Goal: Task Accomplishment & Management: Manage account settings

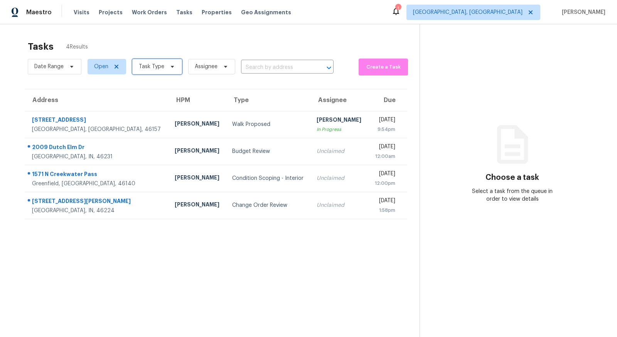
click at [169, 65] on icon at bounding box center [172, 67] width 6 height 6
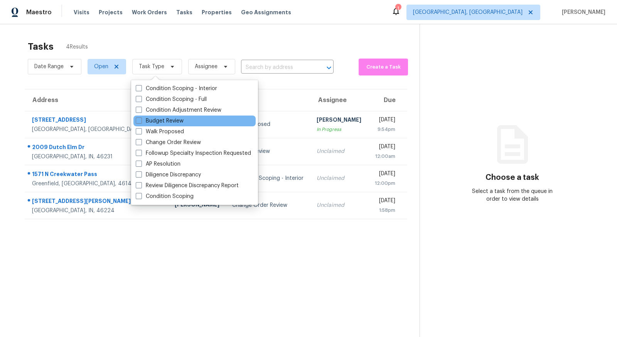
click at [178, 125] on div "Budget Review" at bounding box center [194, 121] width 122 height 11
click at [316, 42] on div "Tasks 4 Results" at bounding box center [224, 47] width 392 height 20
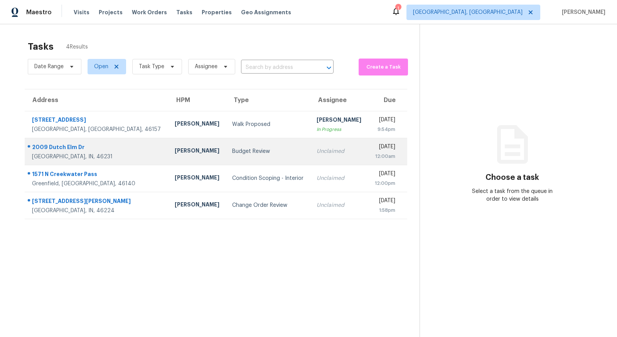
click at [232, 150] on div "Budget Review" at bounding box center [268, 152] width 72 height 8
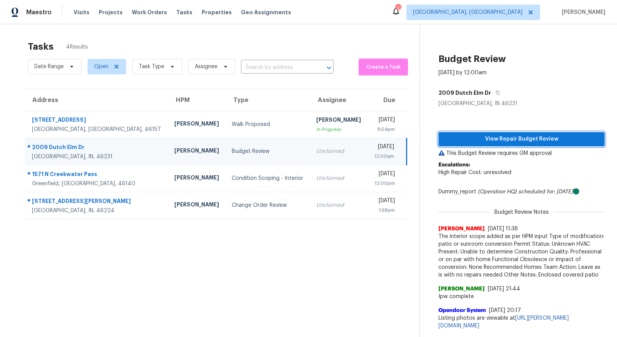
click at [547, 141] on span "View Repair Budget Review" at bounding box center [521, 140] width 154 height 10
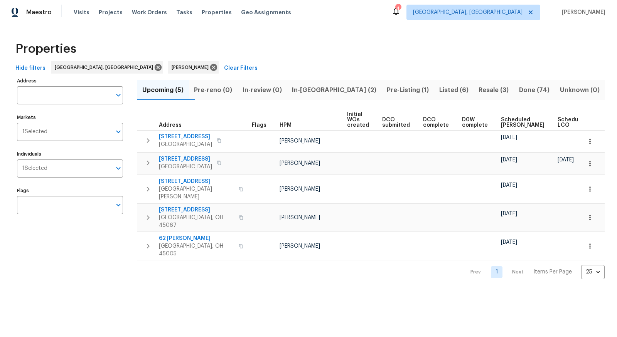
click at [328, 91] on span "In-reno (2)" at bounding box center [334, 90] width 86 height 11
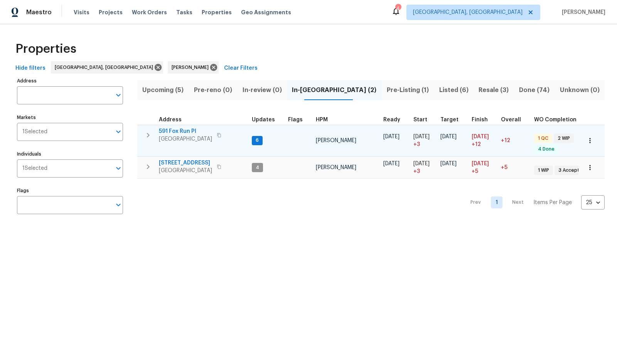
click at [176, 131] on span "591 Fox Run Pl" at bounding box center [185, 132] width 53 height 8
click at [176, 138] on span "[GEOGRAPHIC_DATA]" at bounding box center [185, 139] width 53 height 8
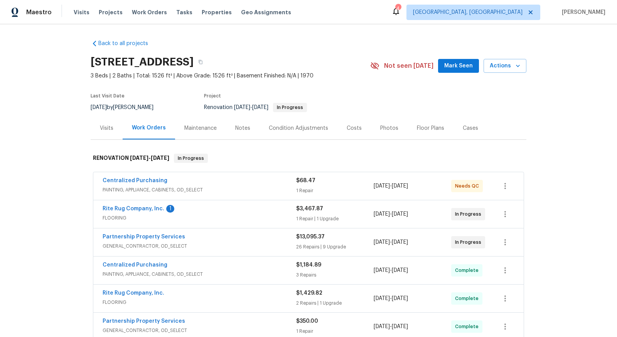
click at [426, 176] on div "Centralized Purchasing PAINTING, APPLIANCE, CABINETS, OD_SELECT $68.47 1 Repair…" at bounding box center [308, 186] width 430 height 28
click at [408, 183] on span "8/20/2025" at bounding box center [400, 185] width 16 height 5
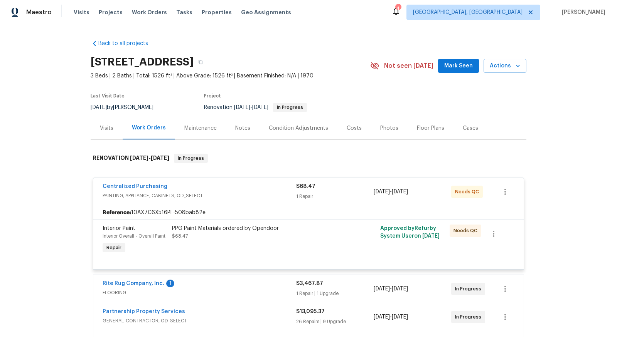
click at [167, 197] on span "PAINTING, APPLIANCE, CABINETS, OD_SELECT" at bounding box center [199, 196] width 193 height 8
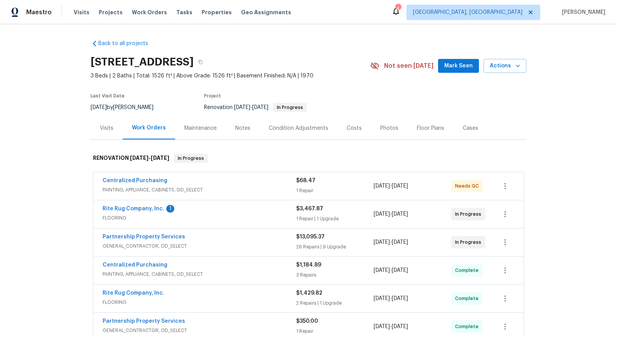
click at [149, 186] on span "PAINTING, APPLIANCE, CABINETS, OD_SELECT" at bounding box center [199, 190] width 193 height 8
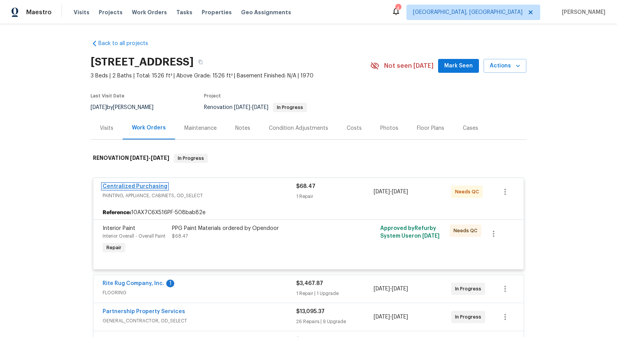
click at [130, 184] on link "Centralized Purchasing" at bounding box center [135, 186] width 65 height 5
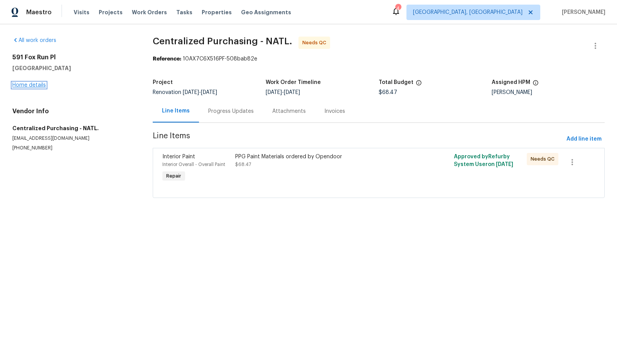
click at [35, 86] on link "Home details" at bounding box center [29, 84] width 34 height 5
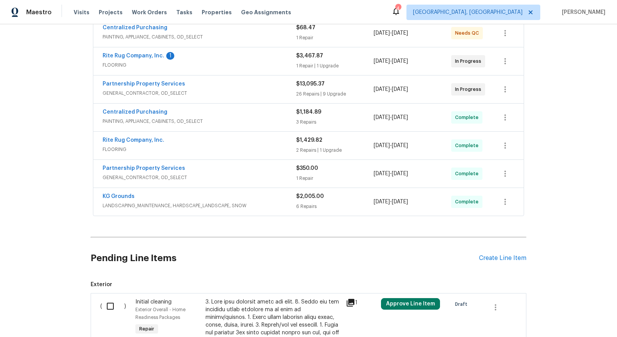
scroll to position [152, 0]
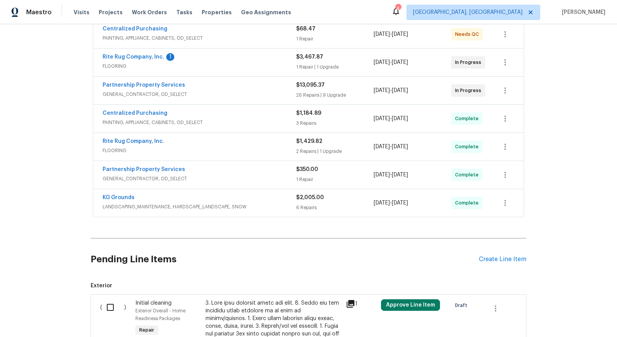
click at [308, 66] on div "1 Repair | 1 Upgrade" at bounding box center [334, 67] width 77 height 8
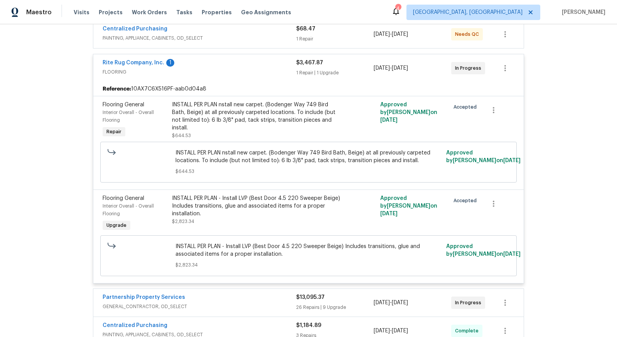
click at [250, 61] on div "Rite Rug Company, Inc. 1" at bounding box center [199, 63] width 193 height 9
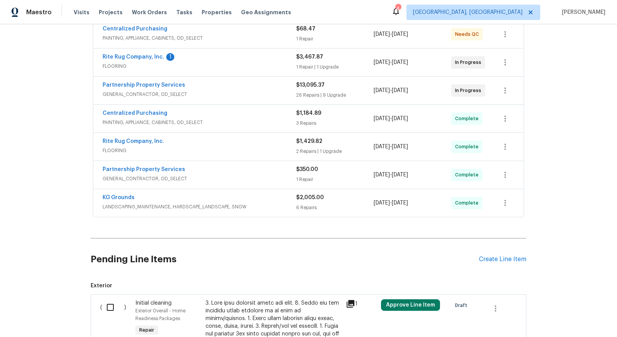
click at [250, 61] on div "Rite Rug Company, Inc. 1" at bounding box center [199, 57] width 193 height 9
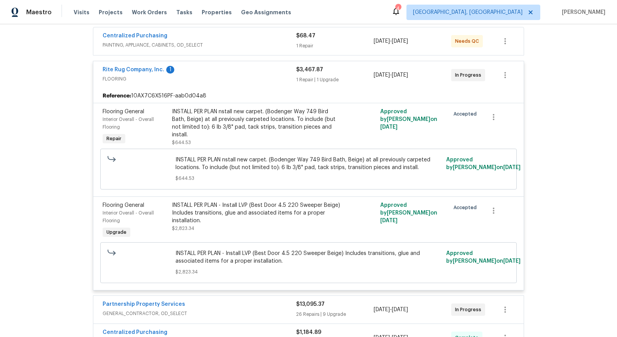
scroll to position [146, 0]
click at [221, 223] on div "INSTALL PER PLAN - Install LVP (Best Door 4.5 220 Sweeper Beige) Includes trans…" at bounding box center [256, 216] width 169 height 31
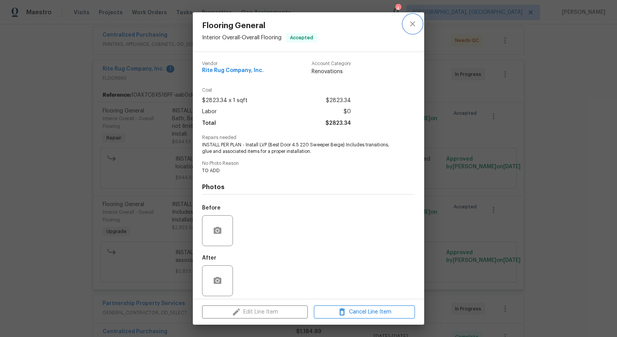
click at [408, 25] on icon "close" at bounding box center [412, 23] width 9 height 9
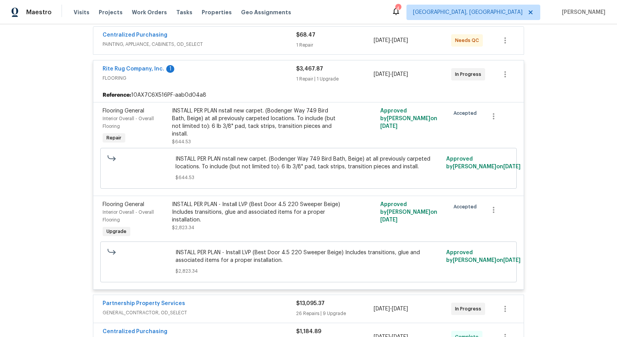
click at [210, 201] on div "INSTALL PER PLAN - Install LVP (Best Door 4.5 220 Sweeper Beige) Includes trans…" at bounding box center [256, 212] width 169 height 23
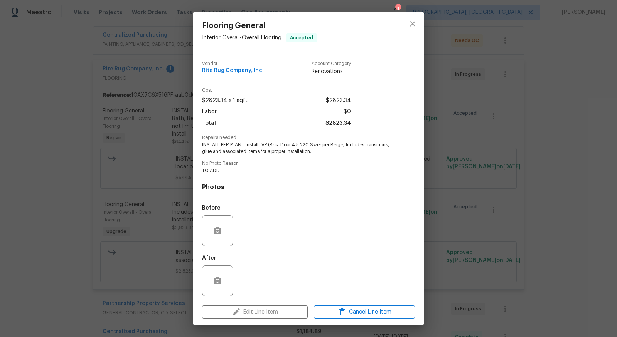
click at [275, 313] on div "Edit Line Item Cancel Line Item" at bounding box center [308, 312] width 231 height 26
click at [245, 312] on div "Edit Line Item Cancel Line Item" at bounding box center [308, 312] width 231 height 26
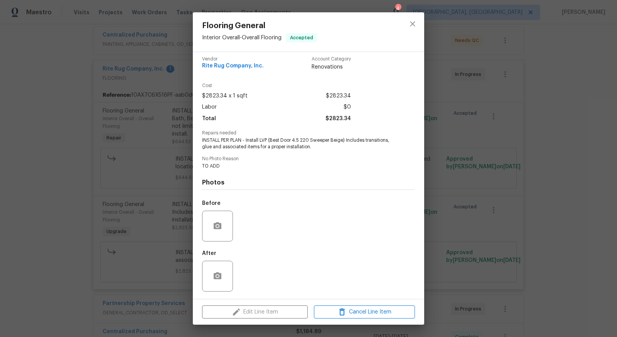
click at [273, 314] on div "Edit Line Item Cancel Line Item" at bounding box center [308, 312] width 231 height 26
click at [410, 23] on icon "close" at bounding box center [412, 23] width 9 height 9
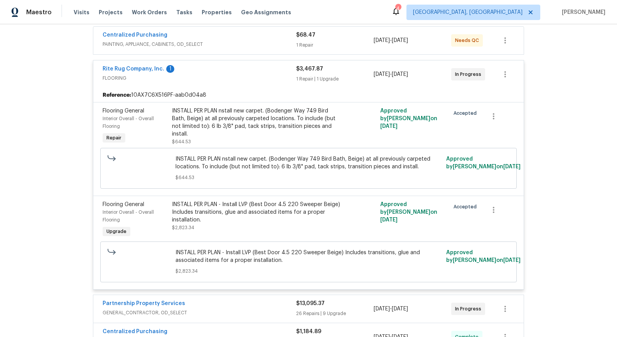
click at [237, 217] on div "INSTALL PER PLAN - Install LVP (Best Door 4.5 220 Sweeper Beige) Includes trans…" at bounding box center [256, 212] width 169 height 23
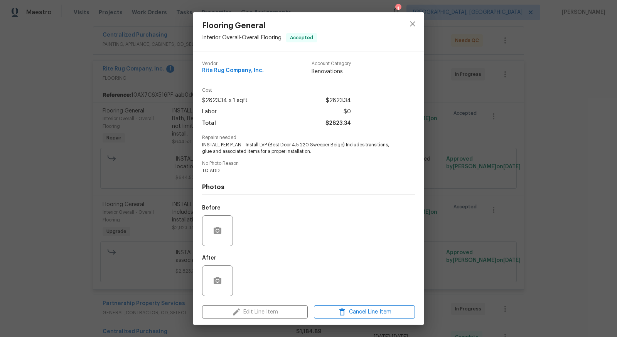
click at [249, 320] on div "Edit Line Item Cancel Line Item" at bounding box center [308, 312] width 231 height 26
click at [255, 313] on div "Edit Line Item Cancel Line Item" at bounding box center [308, 312] width 231 height 26
click at [37, 191] on div "Flooring General Interior Overall - Overall Flooring Accepted Vendor Rite Rug C…" at bounding box center [308, 168] width 617 height 337
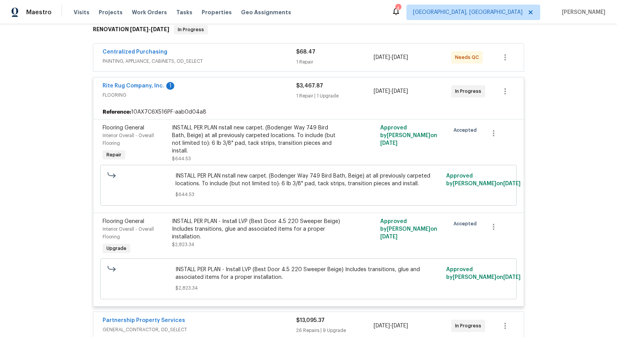
scroll to position [117, 0]
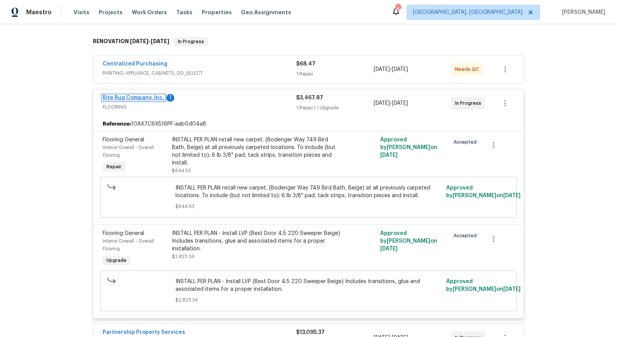
click at [131, 95] on link "Rite Rug Company, Inc." at bounding box center [134, 97] width 62 height 5
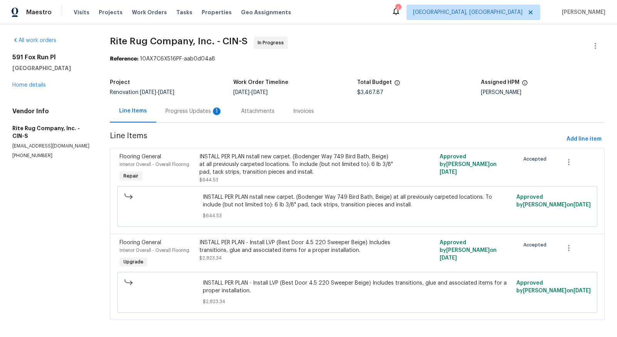
click at [188, 110] on div "Progress Updates 1" at bounding box center [193, 112] width 57 height 8
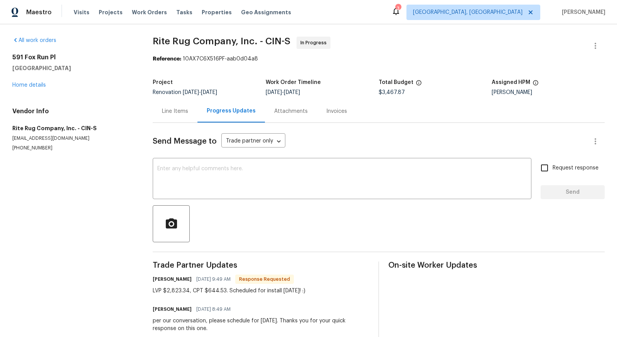
click at [178, 109] on div "Line Items" at bounding box center [175, 112] width 26 height 8
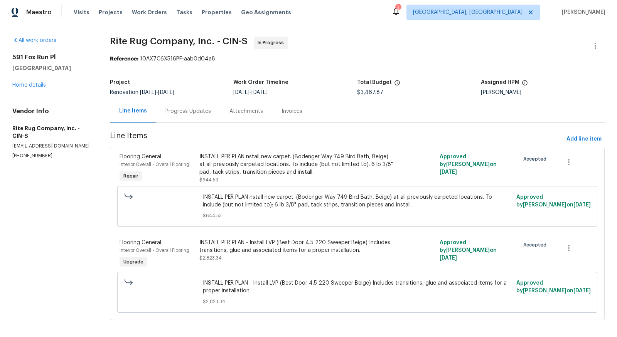
click at [314, 240] on div "INSTALL PER PLAN - Install LVP (Best Door 4.5 220 Sweeper Beige) Includes trans…" at bounding box center [296, 246] width 195 height 15
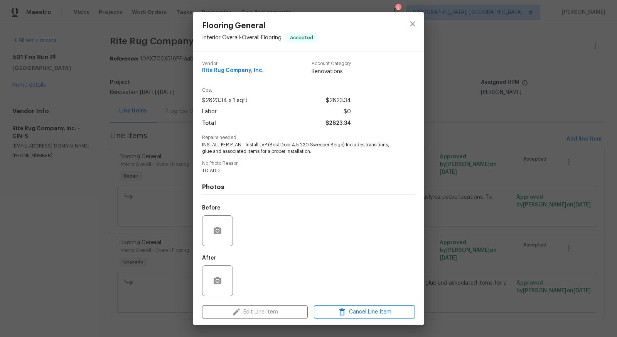
click at [256, 315] on div "Edit Line Item Cancel Line Item" at bounding box center [308, 312] width 231 height 26
click at [416, 19] on icon "close" at bounding box center [412, 23] width 9 height 9
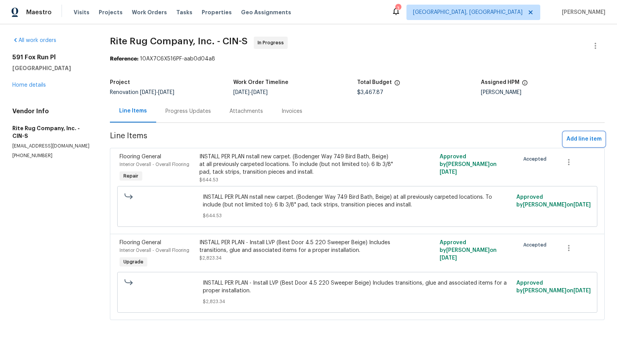
click at [587, 139] on span "Add line item" at bounding box center [583, 140] width 35 height 10
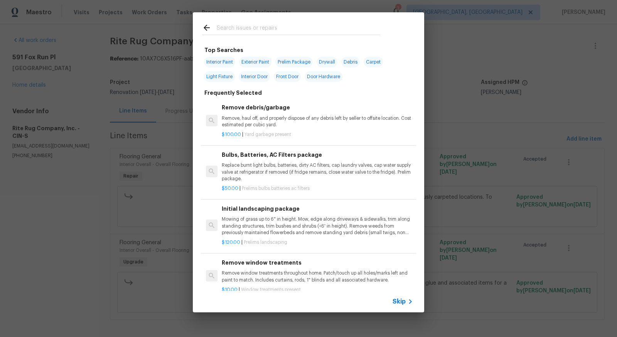
click at [262, 31] on input "text" at bounding box center [298, 29] width 163 height 12
type input "floori"
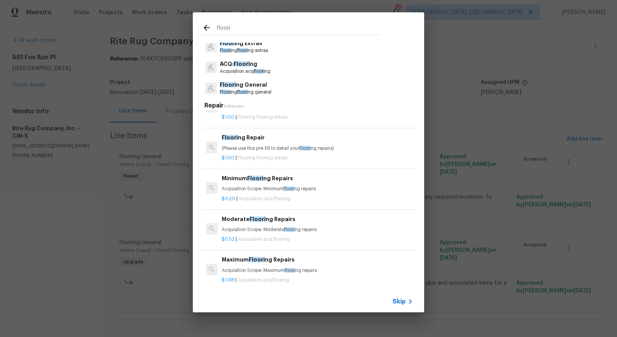
scroll to position [32, 0]
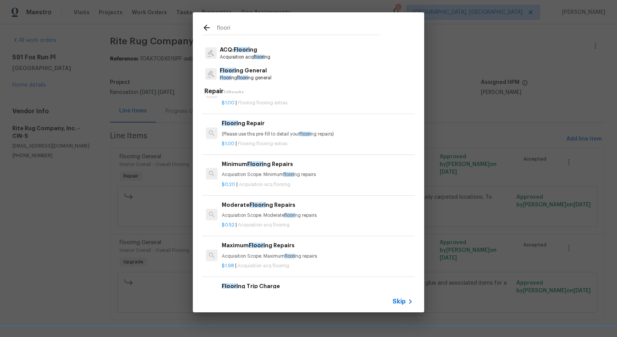
click at [258, 73] on p "Floori ng General" at bounding box center [246, 71] width 52 height 8
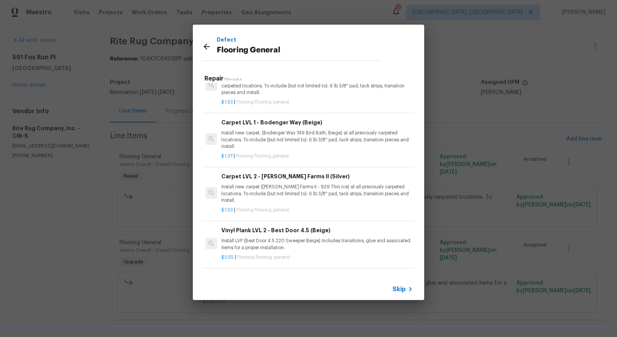
scroll to position [347, 0]
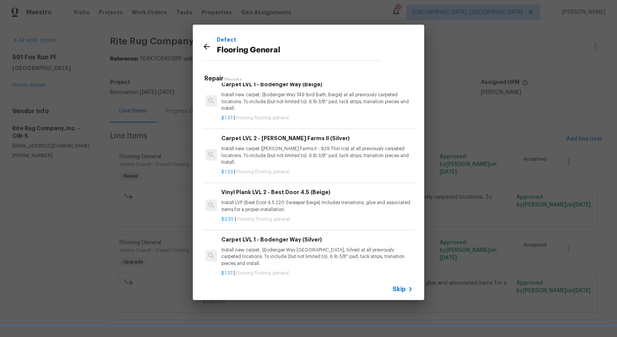
click at [293, 200] on p "Install LVP (Best Door 4.5 220 Sweeper Beige) Includes transitions, glue and as…" at bounding box center [316, 206] width 191 height 13
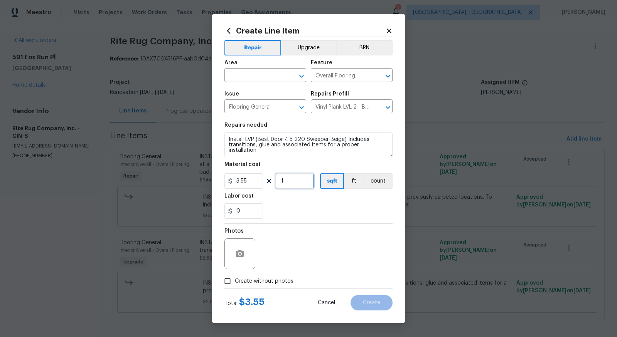
click at [292, 184] on input "1" at bounding box center [294, 180] width 39 height 15
type input "100"
click at [228, 283] on input "Create without photos" at bounding box center [227, 281] width 15 height 15
checkbox input "true"
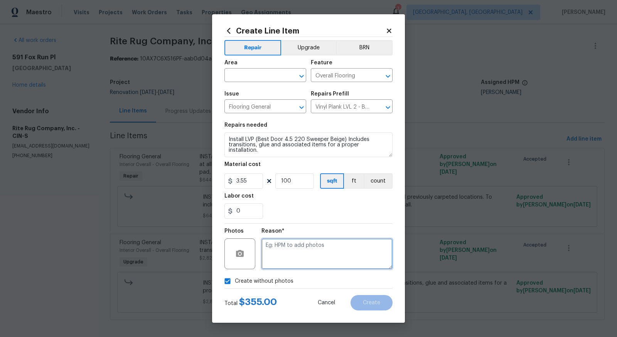
click at [311, 245] on textarea at bounding box center [326, 254] width 131 height 31
type textarea "to add"
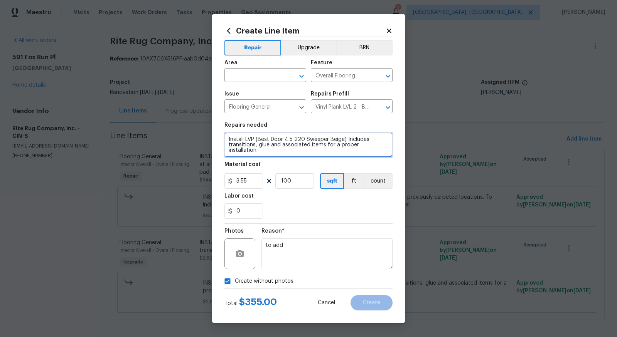
click at [229, 140] on textarea "Install LVP (Best Door 4.5 220 Sweeper Beige) Includes transitions, glue and as…" at bounding box center [308, 145] width 168 height 25
type textarea "IRepair portion of LVP - nstall LVP (Best Door 4.5 220 Sweeper Beige) Includes …"
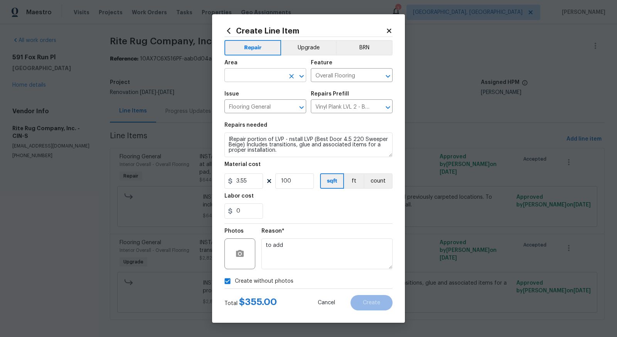
click at [241, 71] on input "text" at bounding box center [254, 76] width 60 height 12
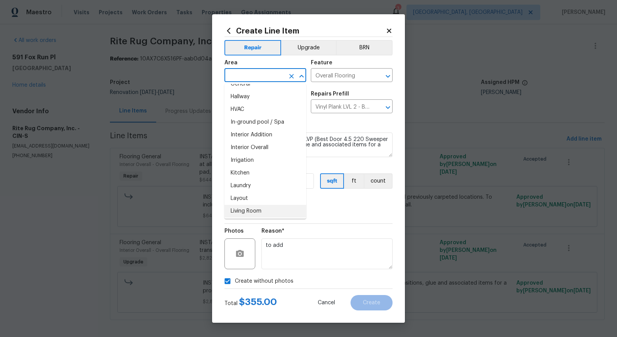
scroll to position [263, 0]
click at [251, 148] on li "Interior Overall" at bounding box center [265, 148] width 82 height 13
type input "Interior Overall"
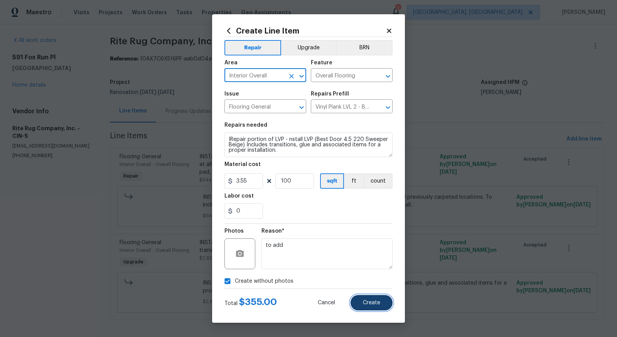
click at [374, 305] on span "Create" at bounding box center [371, 303] width 17 height 6
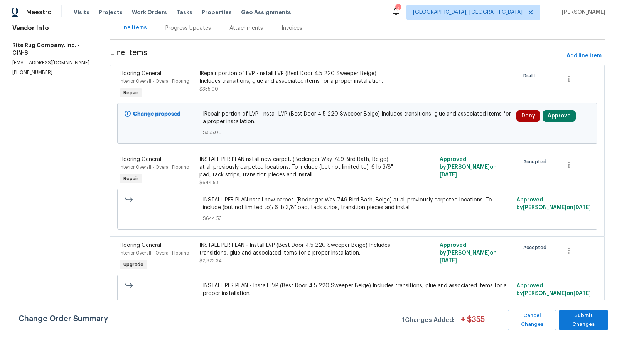
scroll to position [89, 0]
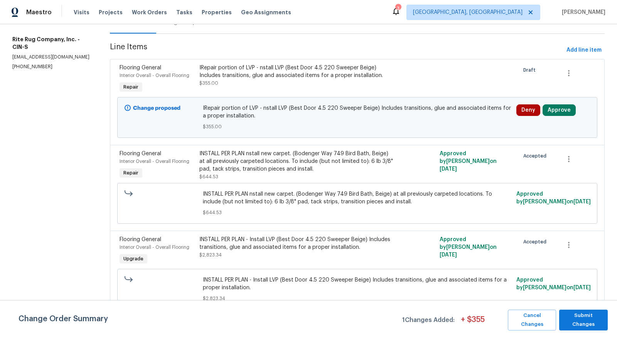
click at [258, 234] on div "INSTALL PER PLAN - Install LVP (Best Door 4.5 220 Sweeper Beige) Includes trans…" at bounding box center [297, 251] width 200 height 35
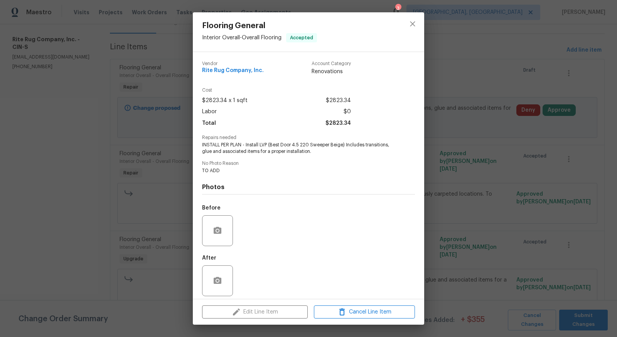
click at [257, 314] on div "Edit Line Item Cancel Line Item" at bounding box center [308, 312] width 231 height 26
click at [407, 21] on button "close" at bounding box center [412, 24] width 19 height 19
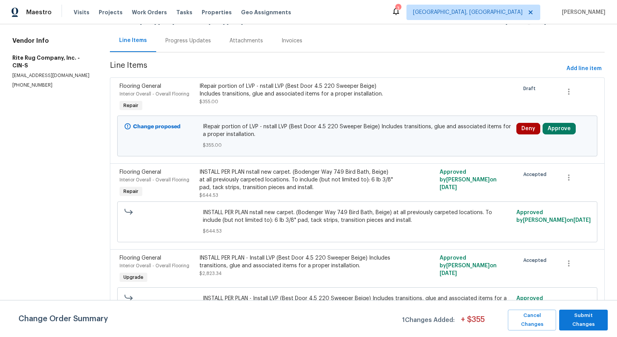
scroll to position [82, 0]
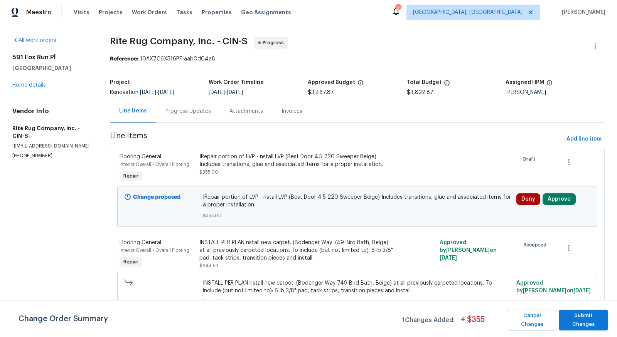
scroll to position [2, 0]
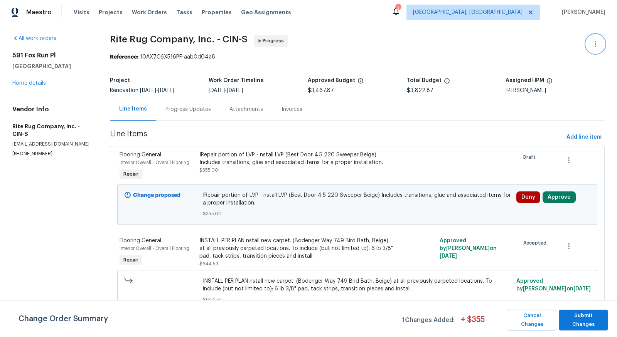
click at [590, 47] on icon "button" at bounding box center [594, 43] width 9 height 9
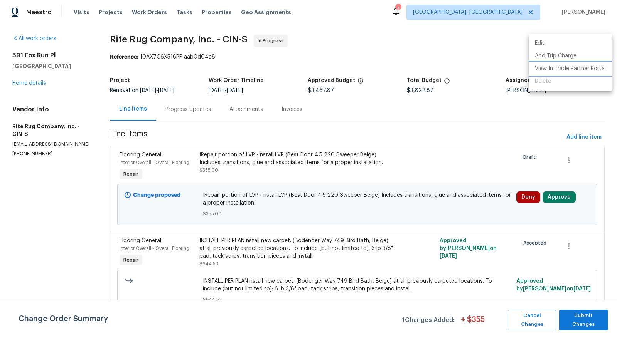
click at [578, 68] on li "View In Trade Partner Portal" at bounding box center [569, 68] width 83 height 13
click at [572, 320] on div at bounding box center [308, 168] width 617 height 337
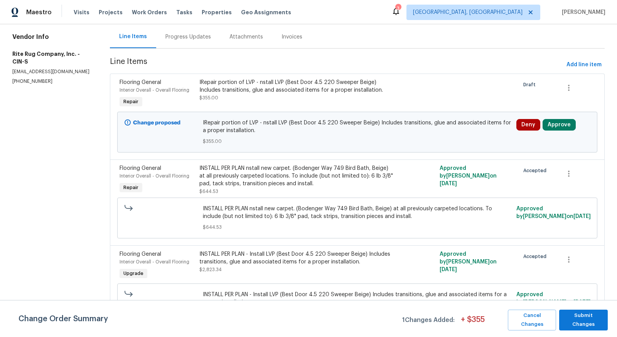
scroll to position [75, 0]
click at [318, 260] on div "INSTALL PER PLAN - Install LVP (Best Door 4.5 220 Sweeper Beige) Includes trans…" at bounding box center [296, 257] width 195 height 15
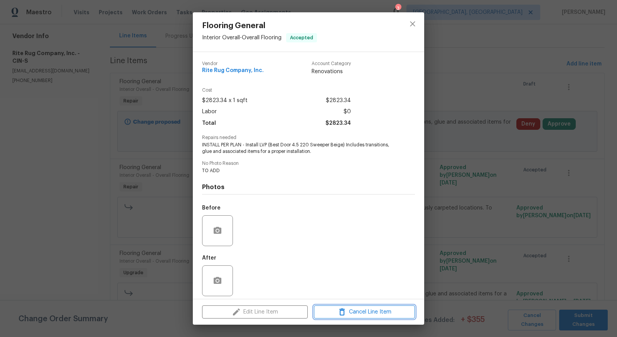
click at [351, 308] on span "Cancel Line Item" at bounding box center [364, 313] width 96 height 10
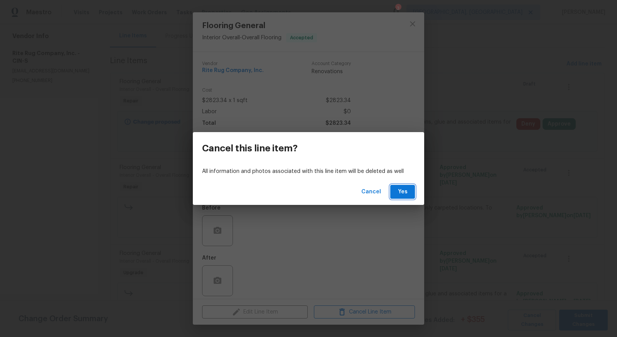
click at [401, 186] on button "Yes" at bounding box center [402, 192] width 25 height 14
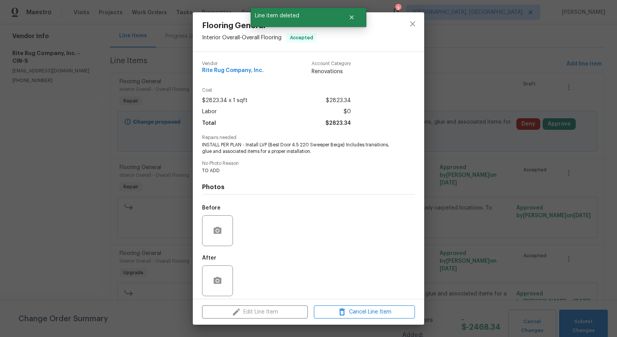
scroll to position [0, 0]
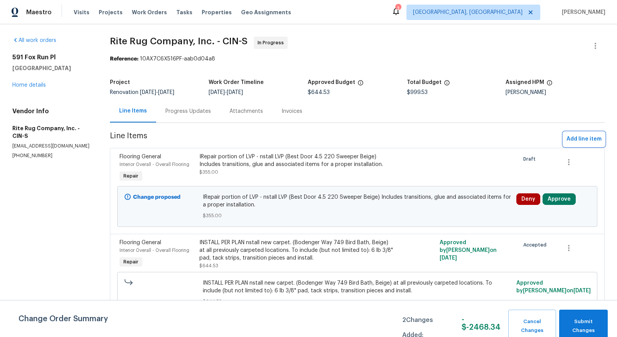
click at [580, 135] on span "Add line item" at bounding box center [583, 140] width 35 height 10
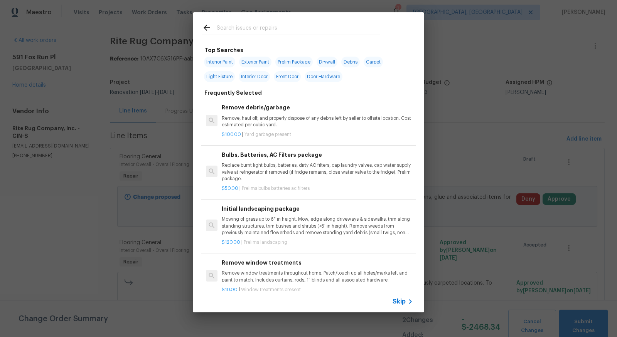
click at [302, 23] on input "text" at bounding box center [298, 29] width 163 height 12
type input "flooring"
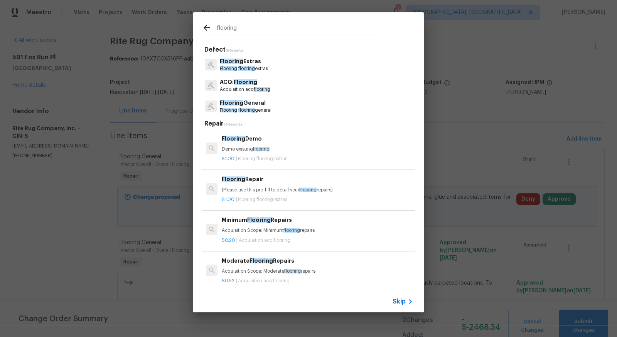
click at [258, 107] on p "Flooring General" at bounding box center [246, 103] width 52 height 8
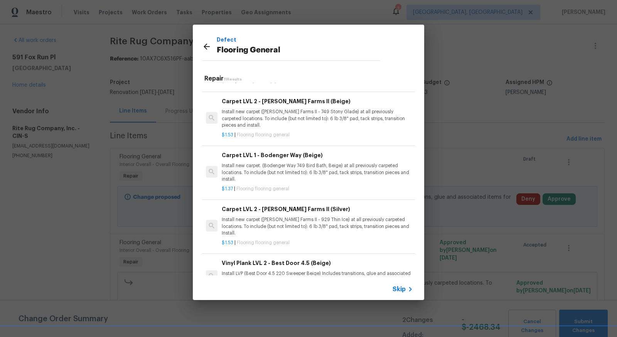
scroll to position [347, 0]
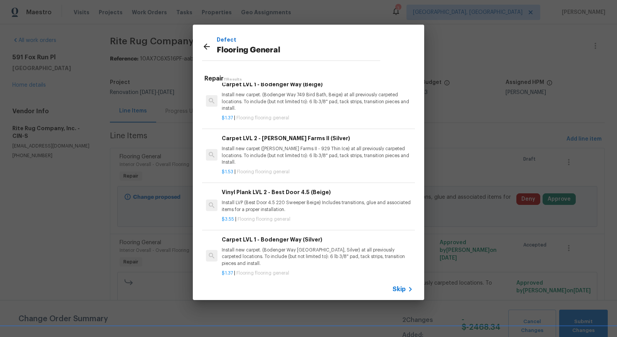
click at [288, 188] on h6 "Vinyl Plank LVL 2 - Best Door 4.5 (Beige)" at bounding box center [317, 192] width 191 height 8
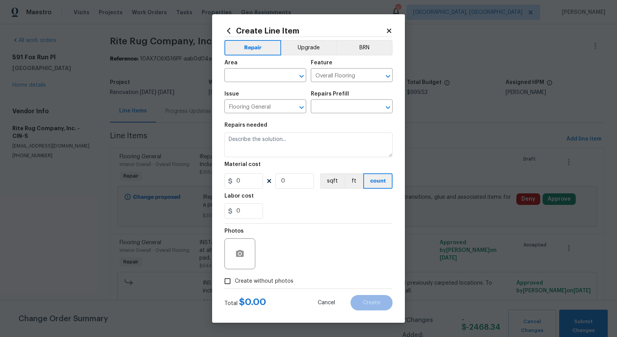
type input "Vinyl Plank LVL 2 - Best Door 4.5 (Beige) $3.55"
type textarea "Install LVP (Best Door 4.5 220 Sweeper Beige) Includes transitions, glue and as…"
type input "3.55"
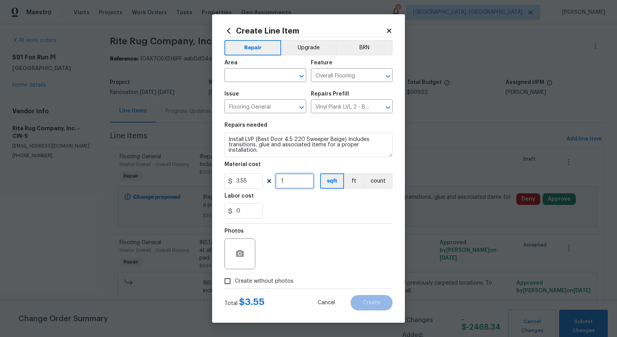
click at [300, 182] on input "1" at bounding box center [294, 180] width 39 height 15
type input "695"
click at [249, 207] on input "0" at bounding box center [243, 211] width 39 height 15
type input "1.09"
click at [323, 246] on div "Photos" at bounding box center [308, 249] width 168 height 50
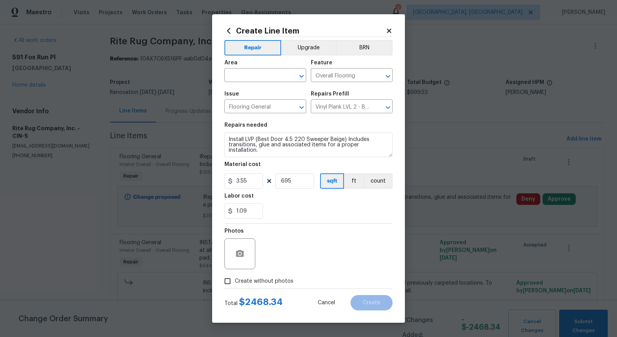
click at [323, 246] on div "Photos" at bounding box center [308, 249] width 168 height 50
click at [224, 282] on input "Create without photos" at bounding box center [227, 281] width 15 height 15
checkbox input "true"
click at [323, 251] on textarea at bounding box center [326, 254] width 131 height 31
type textarea "to add"
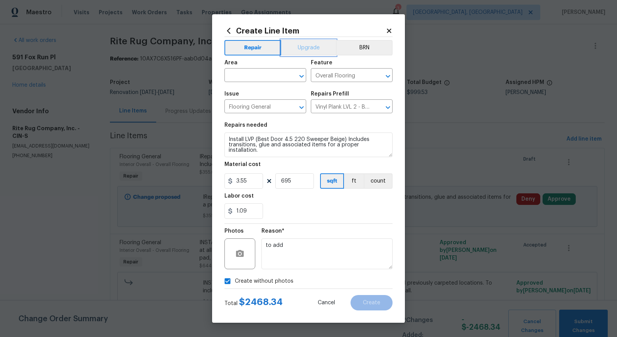
click at [309, 44] on button "Upgrade" at bounding box center [308, 47] width 55 height 15
click at [274, 72] on input "text" at bounding box center [254, 76] width 60 height 12
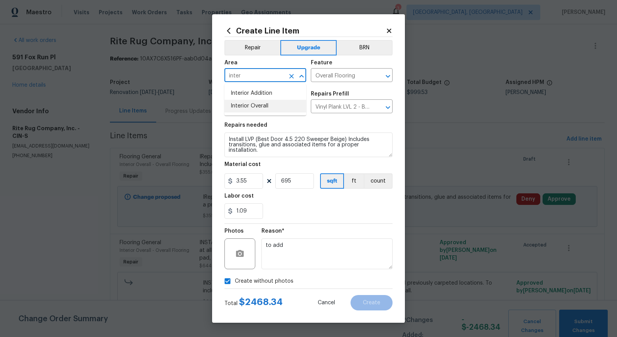
click at [261, 100] on li "Interior Overall" at bounding box center [265, 106] width 82 height 13
type input "Interior Overall"
click at [365, 298] on button "Create" at bounding box center [371, 302] width 42 height 15
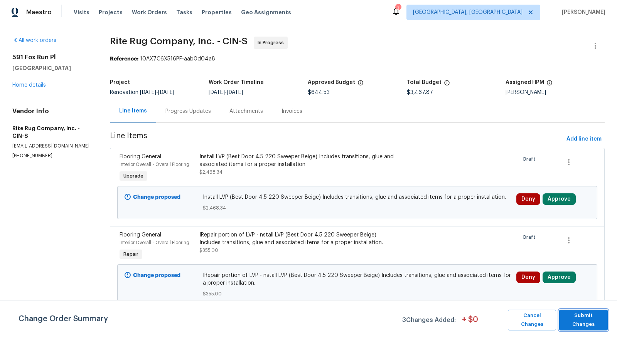
click at [588, 314] on button "Submit Changes" at bounding box center [583, 320] width 49 height 21
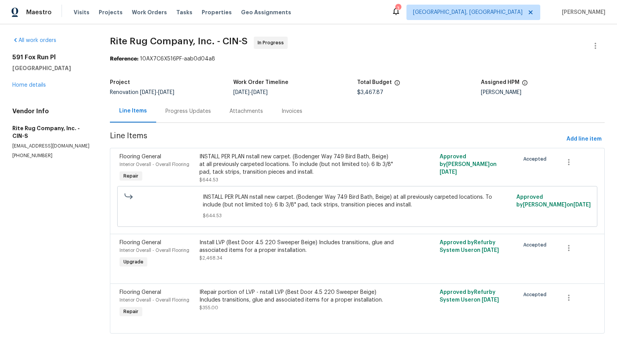
click at [192, 112] on div "Progress Updates" at bounding box center [187, 112] width 45 height 8
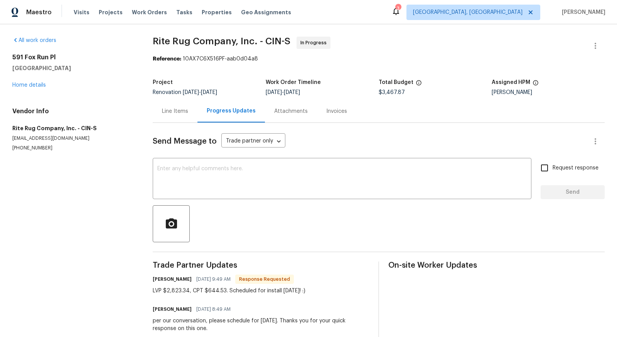
click at [139, 195] on div "All work orders 591 Fox Run Pl Monroe, OH 45050 Home details Vendor Info Rite R…" at bounding box center [308, 189] width 617 height 330
click at [172, 106] on div "Line Items" at bounding box center [175, 111] width 45 height 23
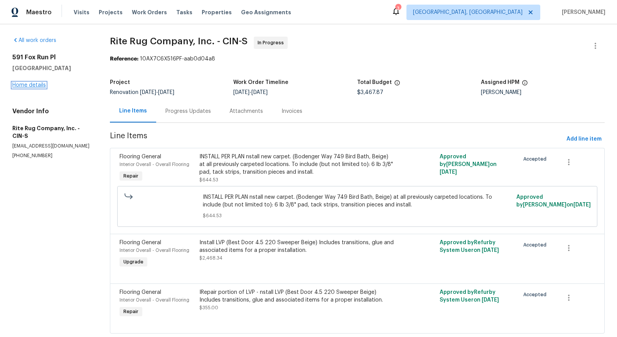
click at [32, 87] on link "Home details" at bounding box center [29, 84] width 34 height 5
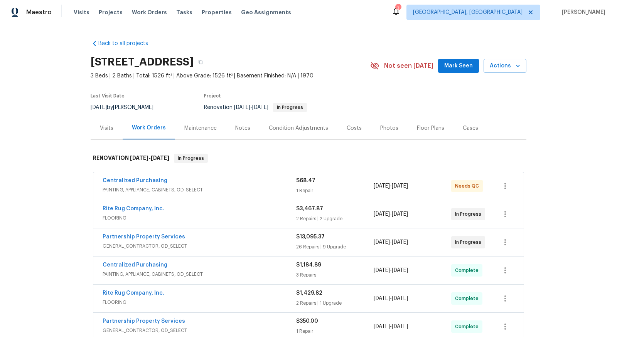
click at [249, 128] on div "Notes" at bounding box center [243, 128] width 34 height 23
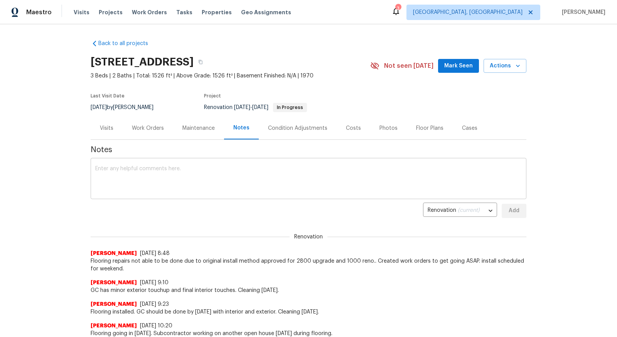
click at [221, 168] on textarea at bounding box center [308, 179] width 426 height 27
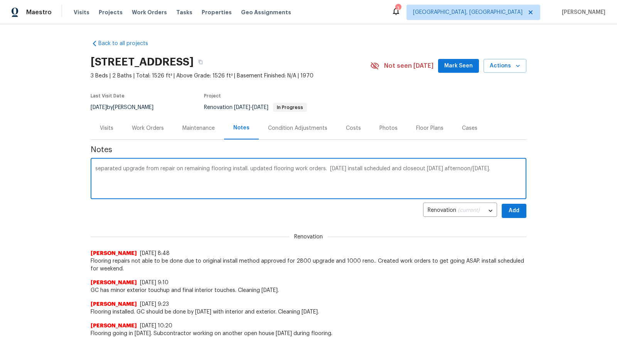
click at [443, 173] on textarea "separated upgrade from repair on remaining flooring install. updated flooring w…" at bounding box center [308, 179] width 426 height 27
click at [451, 168] on textarea "separated upgrade from repair on remaining flooring install. updated flooring w…" at bounding box center [308, 179] width 426 height 27
click at [533, 174] on div "Back to all projects 591 Fox Run Pl, Monroe, OH 45050 3 Beds | 2 Baths | Total:…" at bounding box center [308, 180] width 617 height 313
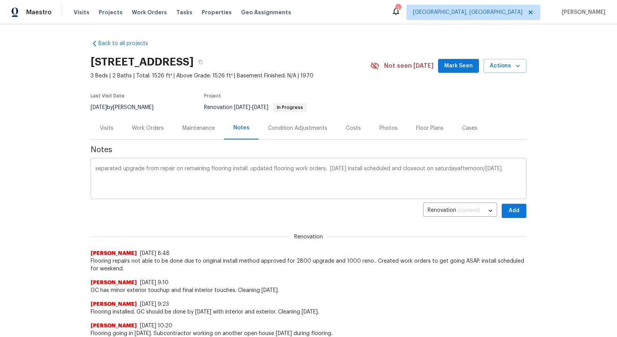
click at [458, 170] on textarea "separated upgrade from repair on remaining flooring install. updated flooring w…" at bounding box center [308, 179] width 426 height 27
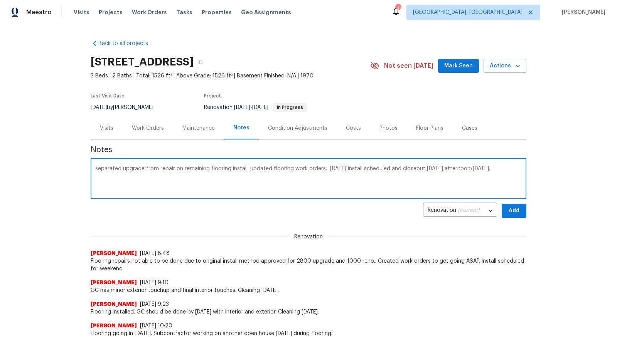
click at [499, 169] on textarea "separated upgrade from repair on remaining flooring install. updated flooring w…" at bounding box center [308, 179] width 426 height 27
click at [503, 167] on textarea "separated upgrade from repair on remaining flooring install. updated flooring w…" at bounding box center [308, 179] width 426 height 27
click at [449, 172] on textarea "separated upgrade from repair on remaining flooring install. updated flooring w…" at bounding box center [308, 179] width 426 height 27
click at [448, 167] on textarea "separated upgrade from repair on remaining flooring install. updated flooring w…" at bounding box center [308, 179] width 426 height 27
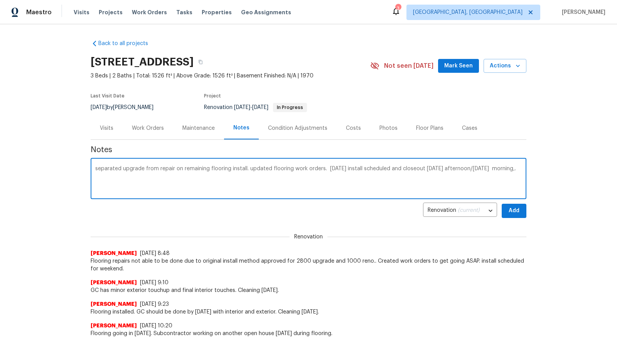
click at [444, 171] on textarea "separated upgrade from repair on remaining flooring install. updated flooring w…" at bounding box center [308, 179] width 426 height 27
click at [431, 185] on textarea "separated upgrade from repair on remaining flooring install. updated flooring w…" at bounding box center [308, 179] width 426 height 27
click at [442, 170] on textarea "separated upgrade from repair on remaining flooring install. updated flooring w…" at bounding box center [308, 179] width 426 height 27
click at [440, 167] on textarea "separated upgrade from repair on remaining flooring install. updated flooring w…" at bounding box center [308, 179] width 426 height 27
type textarea "separated upgrade from repair on remaining flooring install. updated flooring w…"
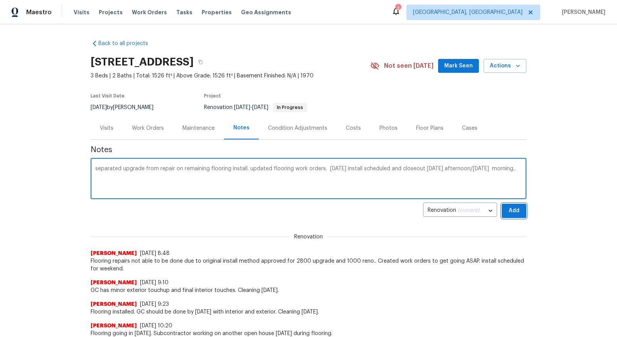
click at [523, 212] on button "Add" at bounding box center [513, 211] width 25 height 14
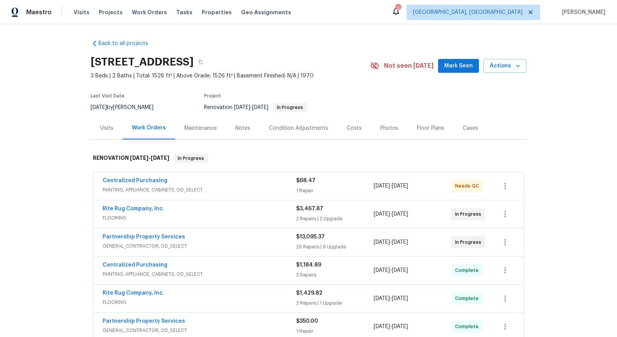
click at [245, 175] on div "Centralized Purchasing PAINTING, APPLIANCE, CABINETS, OD_SELECT $68.47 1 Repair…" at bounding box center [308, 186] width 430 height 28
click at [197, 201] on div "Rite Rug Company, Inc. FLOORING $3,467.87 2 Repairs | 2 Upgrade [DATE] - [DATE]…" at bounding box center [308, 214] width 430 height 28
click at [184, 189] on span "PAINTING, APPLIANCE, CABINETS, OD_SELECT" at bounding box center [199, 190] width 193 height 8
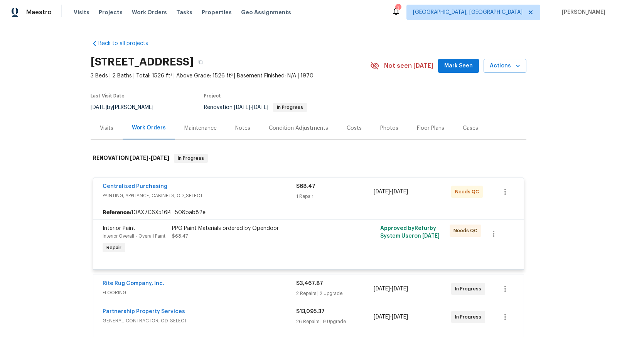
click at [186, 206] on div "Reference: 10AX7C6X516PF-508bab82e" at bounding box center [308, 213] width 430 height 14
click at [163, 186] on div "Centralized Purchasing" at bounding box center [199, 187] width 193 height 9
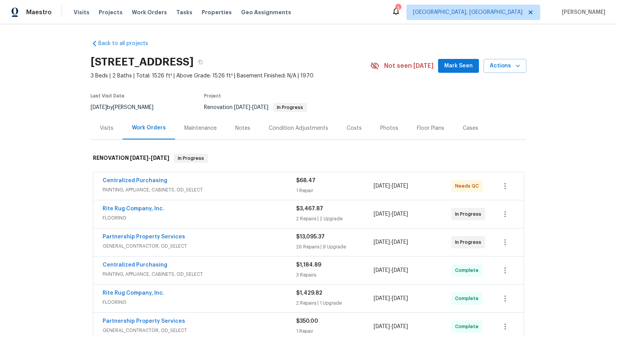
click at [163, 186] on span "PAINTING, APPLIANCE, CABINETS, OD_SELECT" at bounding box center [199, 190] width 193 height 8
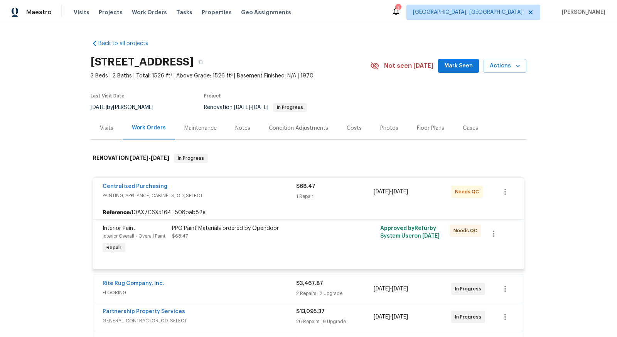
click at [232, 192] on span "PAINTING, APPLIANCE, CABINETS, OD_SELECT" at bounding box center [199, 196] width 193 height 8
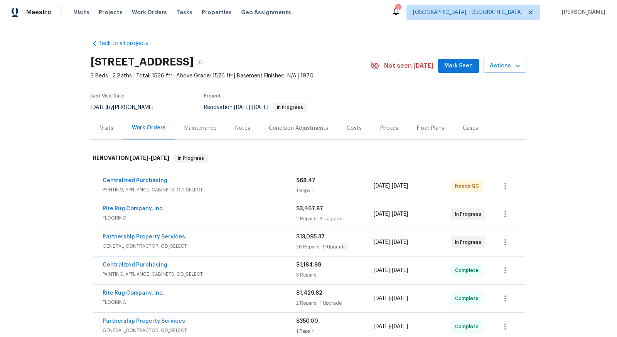
click at [52, 86] on div "Back to all projects [STREET_ADDRESS] 3 Beds | 2 Baths | Total: 1526 ft² | Abov…" at bounding box center [308, 180] width 617 height 313
click at [203, 209] on div "Rite Rug Company, Inc." at bounding box center [199, 209] width 193 height 9
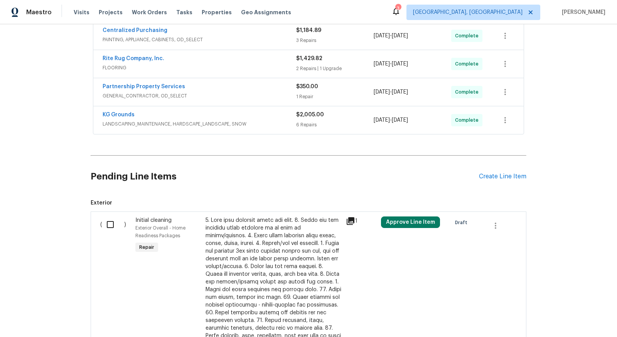
scroll to position [553, 0]
